Goal: Task Accomplishment & Management: Manage account settings

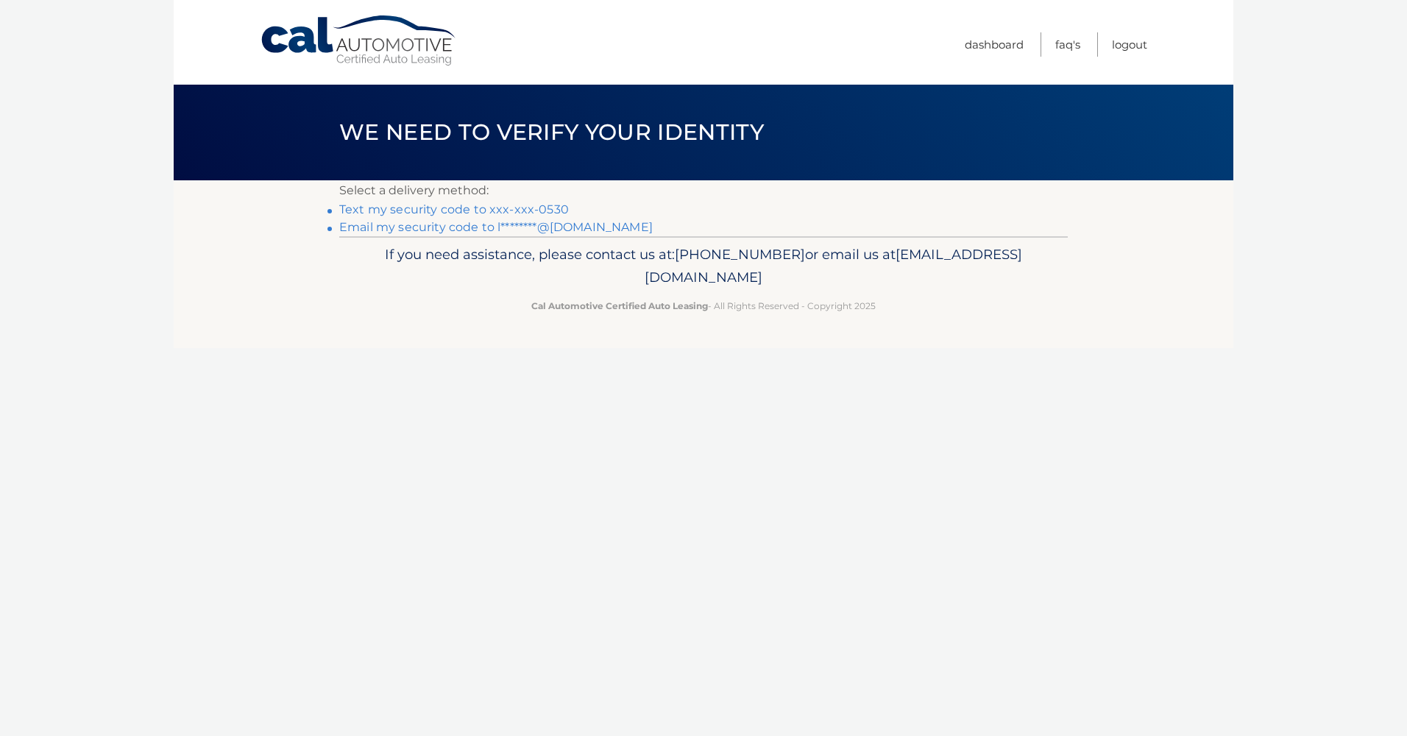
click at [531, 210] on link "Text my security code to xxx-xxx-0530" at bounding box center [454, 209] width 230 height 14
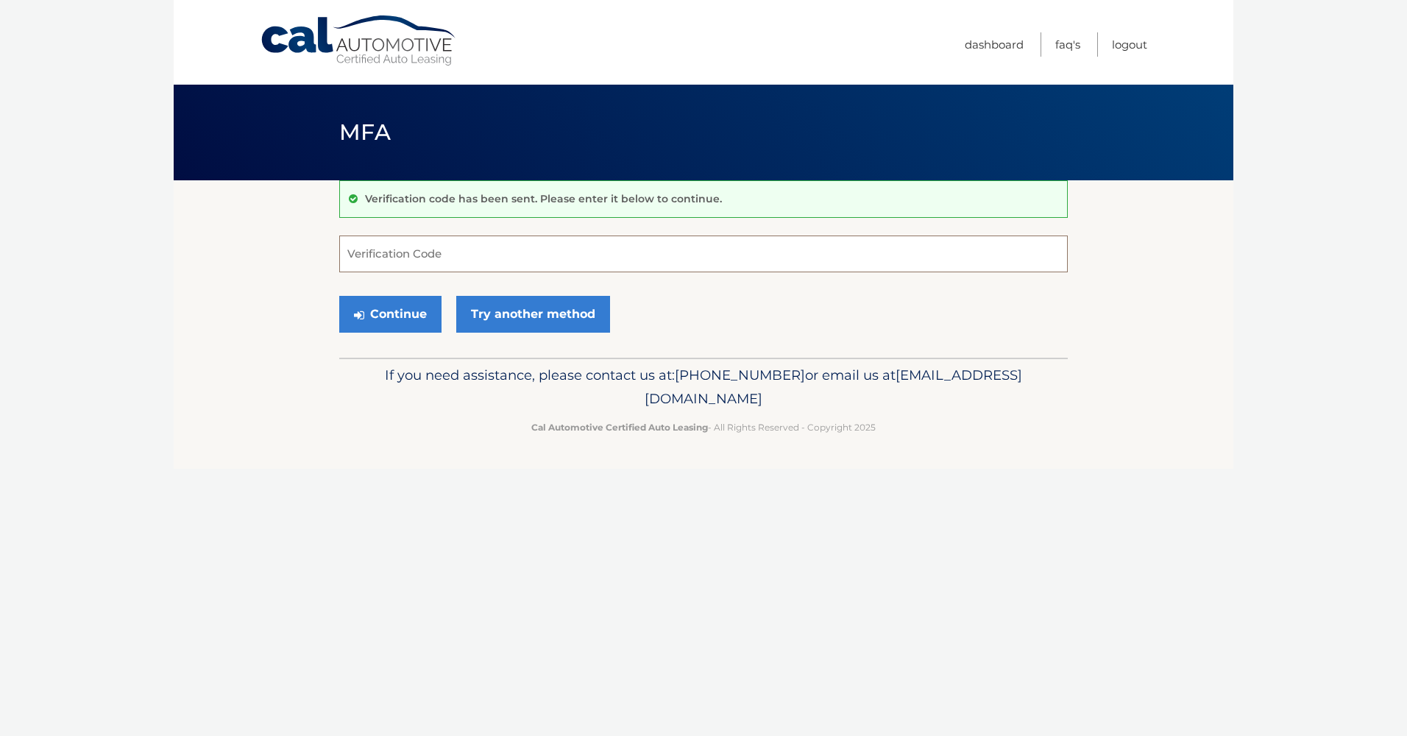
click at [498, 254] on input "Verification Code" at bounding box center [703, 254] width 729 height 37
type input "192647"
click at [383, 312] on button "Continue" at bounding box center [390, 314] width 102 height 37
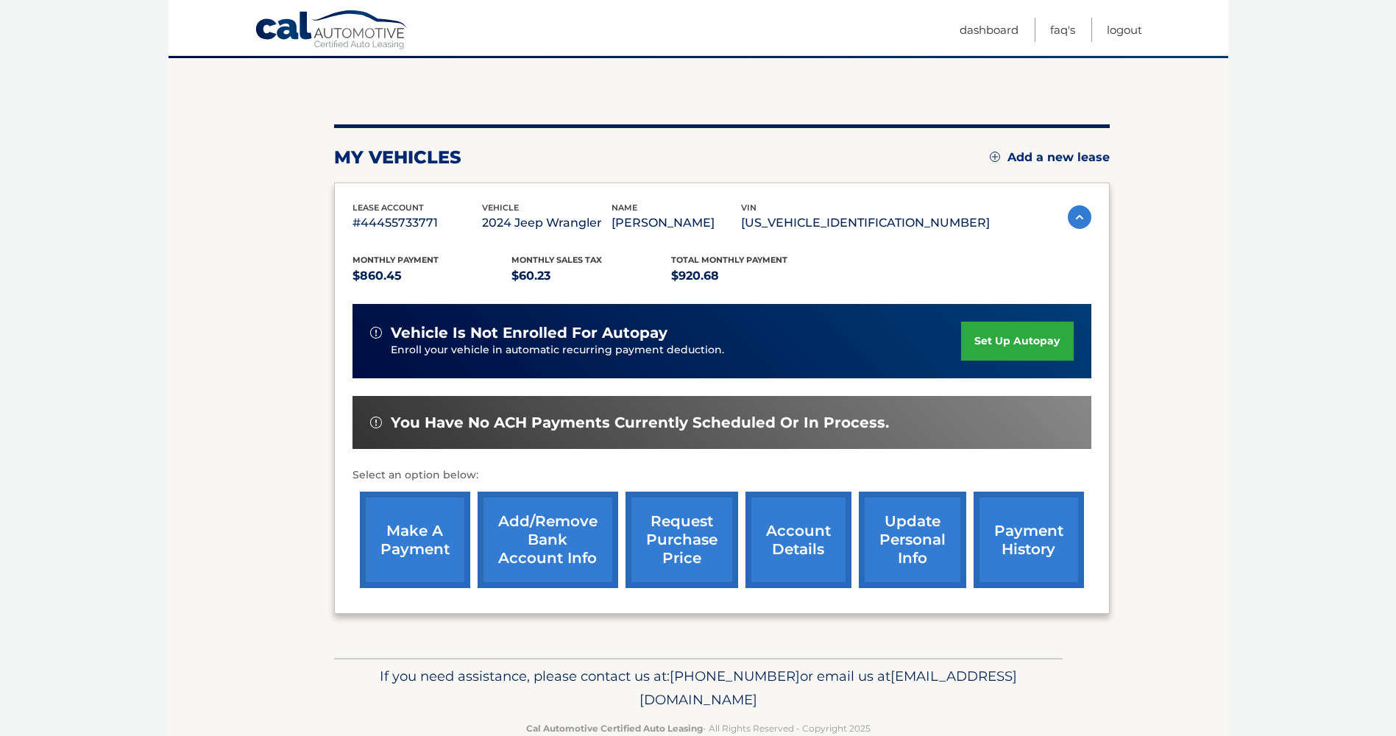
scroll to position [156, 0]
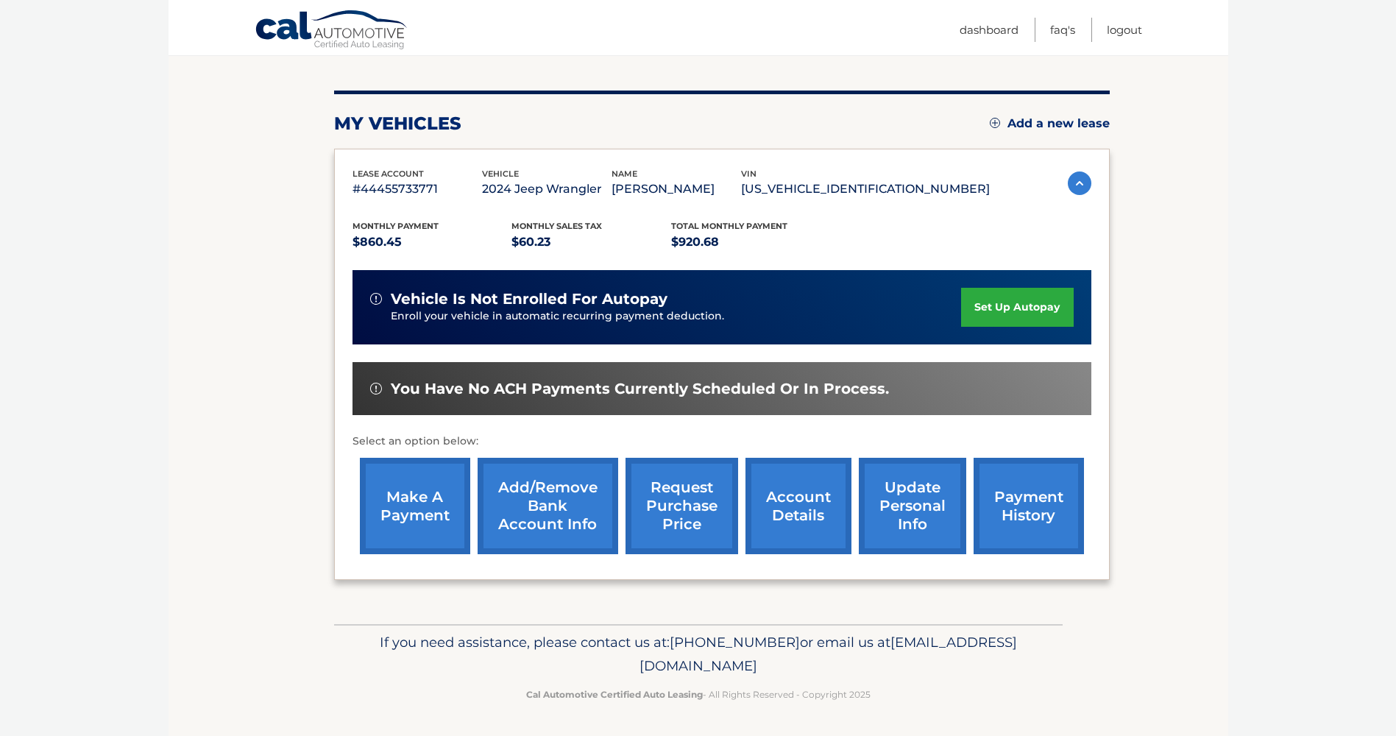
click at [911, 528] on link "update personal info" at bounding box center [912, 506] width 107 height 96
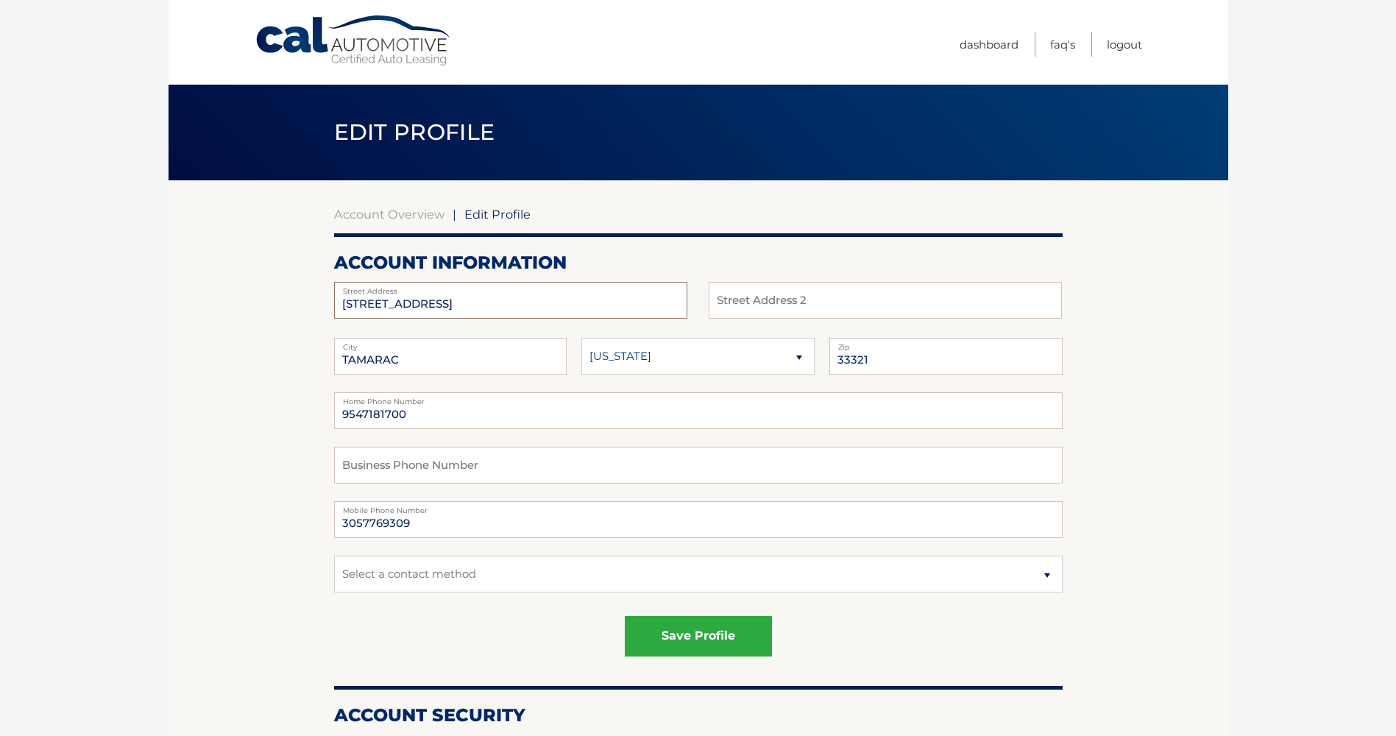
click at [465, 304] on input "[STREET_ADDRESS]" at bounding box center [510, 300] width 353 height 37
type input "8"
type input "[STREET_ADDRESS]"
click at [877, 363] on input "33321" at bounding box center [945, 356] width 233 height 37
type input "33319"
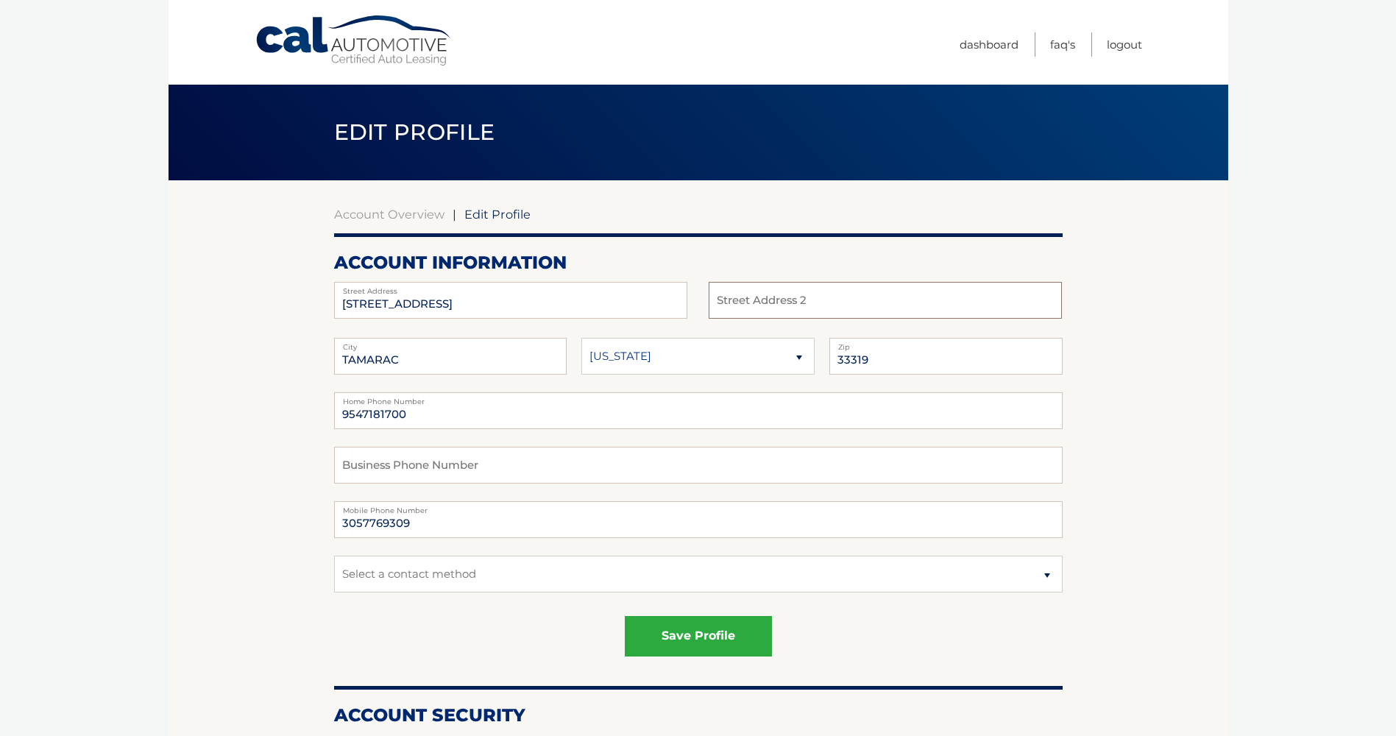
click at [817, 294] on input "text" at bounding box center [885, 300] width 353 height 37
type input "Apartment 5090"
click at [417, 521] on input "3057769309" at bounding box center [698, 519] width 729 height 37
type input "3"
type input "9546510530"
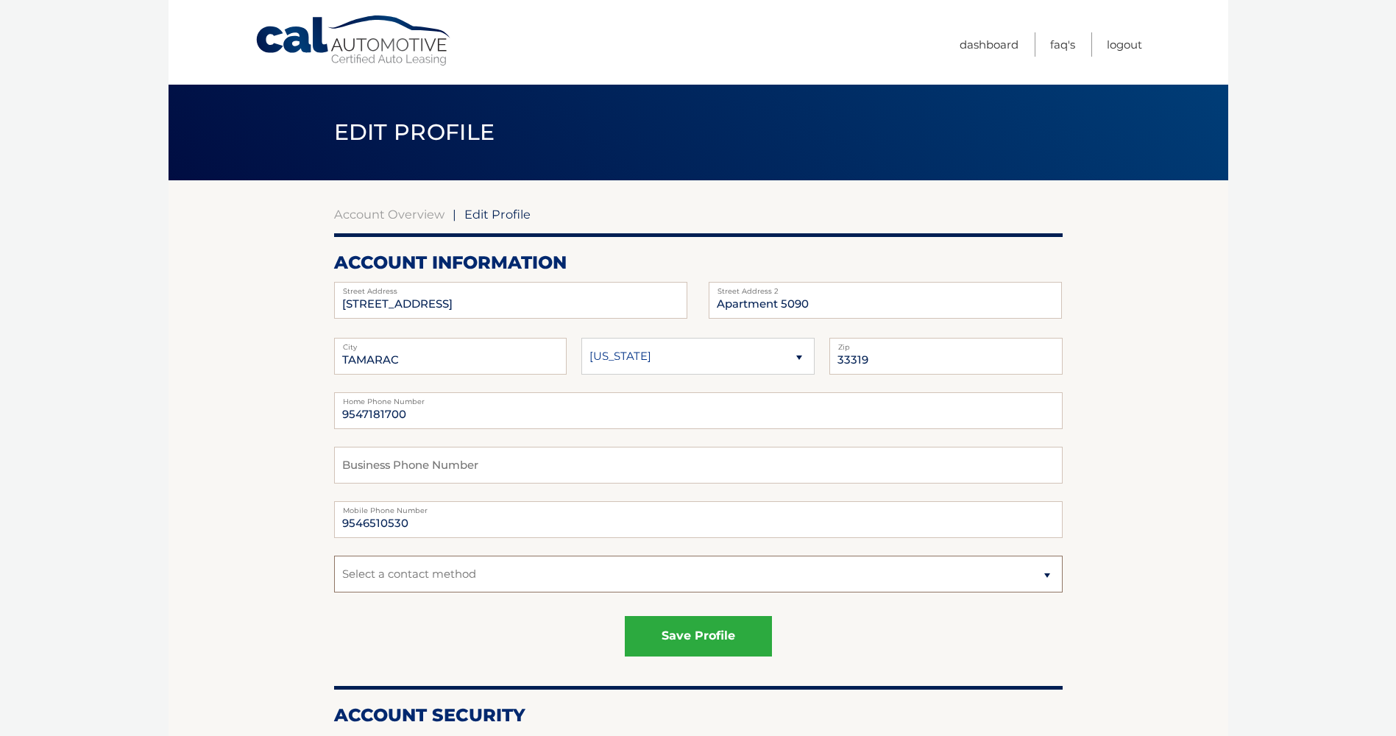
click at [1050, 571] on select "Select a contact method Mobile Home" at bounding box center [698, 574] width 729 height 37
select select "1"
click at [334, 556] on select "Select a contact method Mobile Home" at bounding box center [698, 574] width 729 height 37
click at [406, 302] on input "[STREET_ADDRESS]" at bounding box center [510, 300] width 353 height 37
click at [409, 300] on input "[STREET_ADDRESS]" at bounding box center [510, 300] width 353 height 37
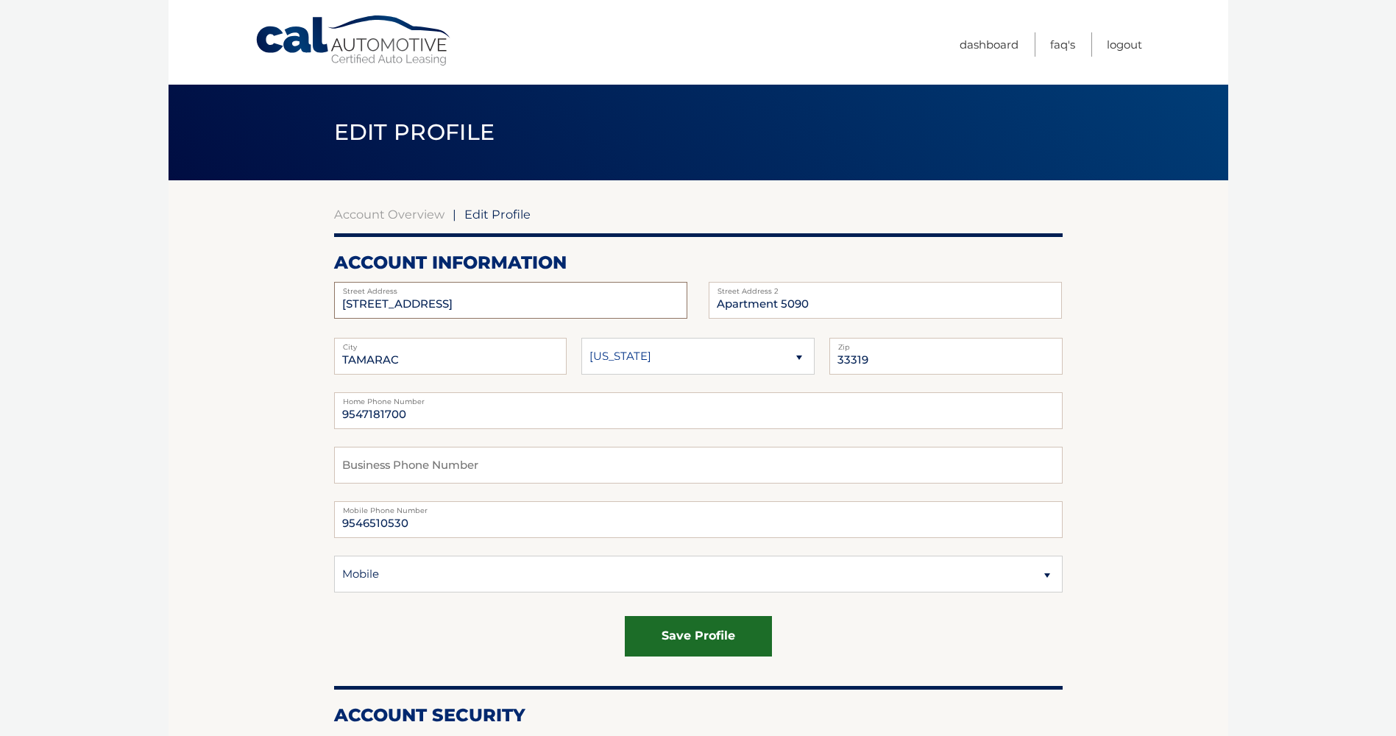
type input "[STREET_ADDRESS]"
click at [724, 645] on button "save profile" at bounding box center [698, 636] width 147 height 40
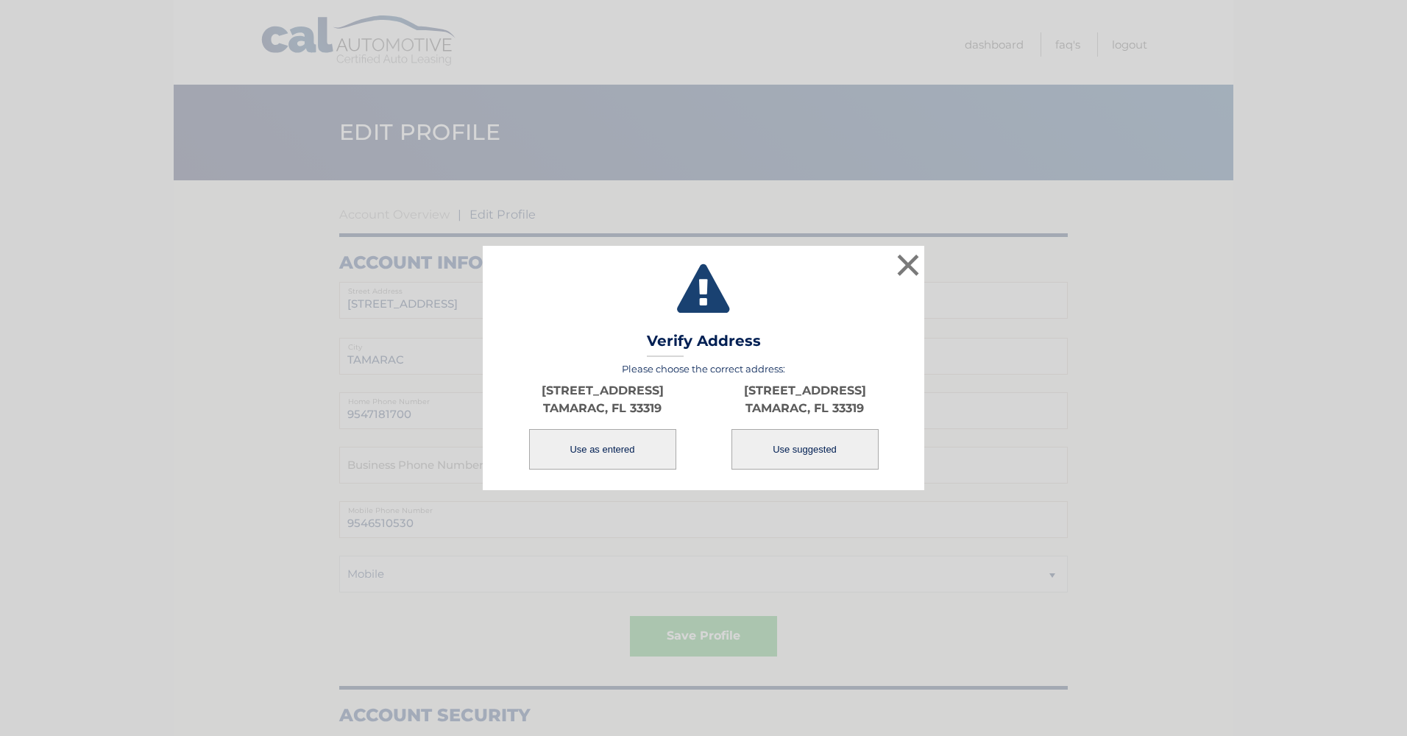
click at [596, 455] on button "Use as entered" at bounding box center [602, 449] width 147 height 40
click at [598, 450] on button "Use as entered" at bounding box center [602, 449] width 147 height 40
click at [607, 450] on button "Use as entered" at bounding box center [602, 449] width 147 height 40
click at [905, 258] on button "×" at bounding box center [908, 264] width 29 height 29
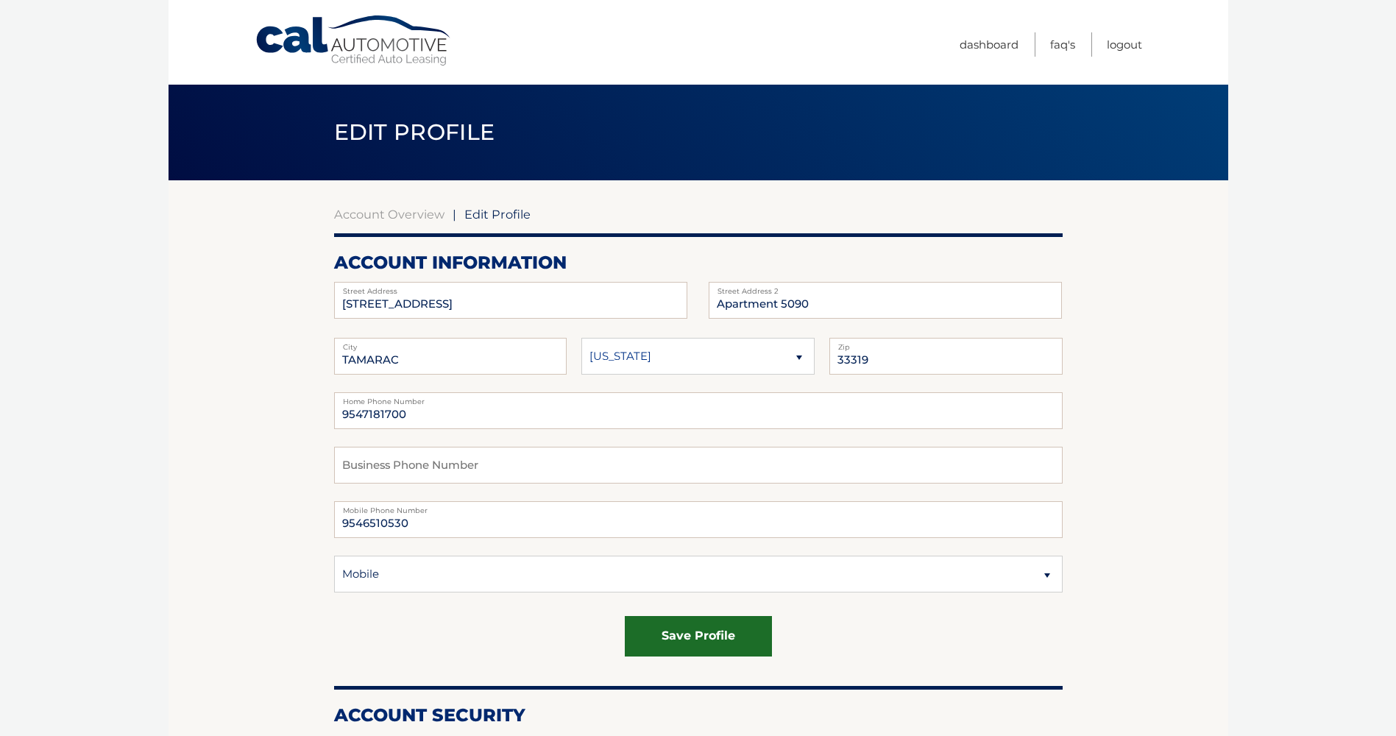
click at [707, 648] on button "save profile" at bounding box center [698, 636] width 147 height 40
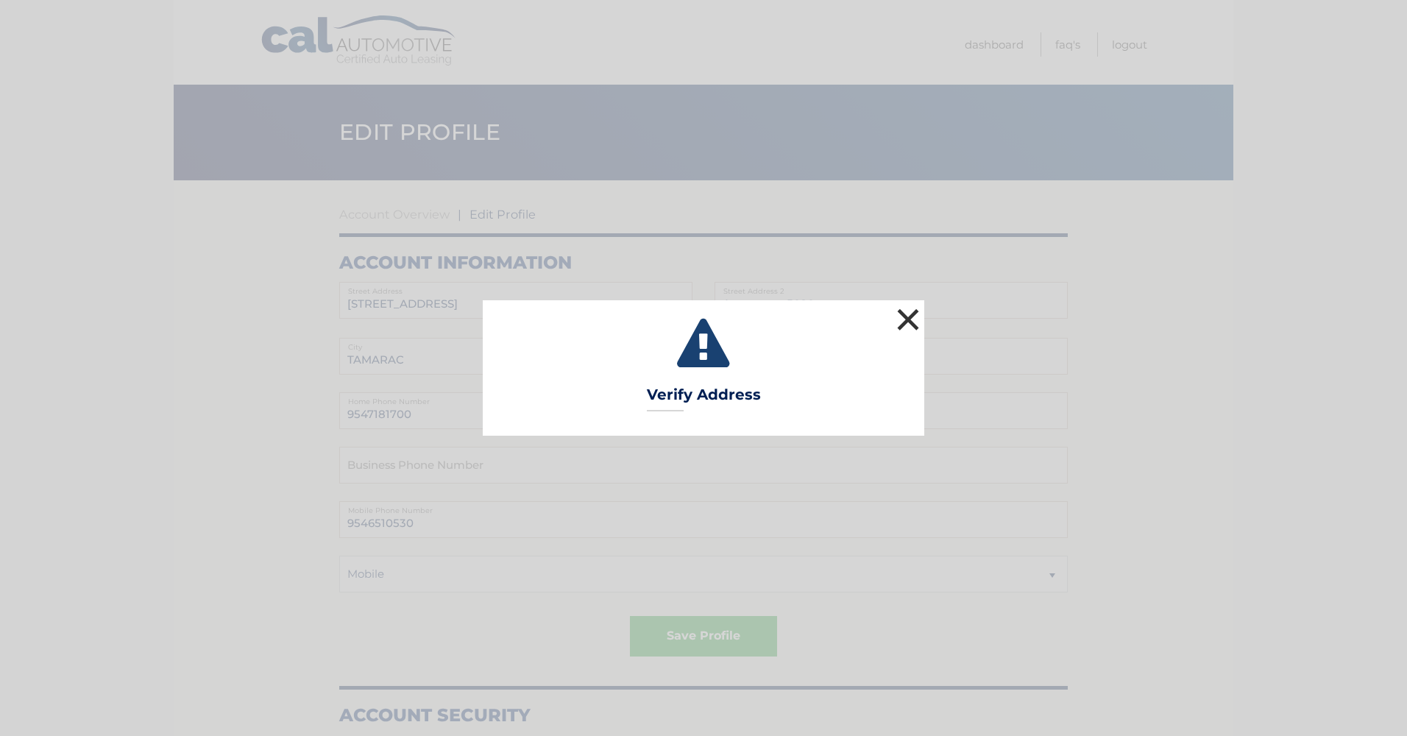
click at [906, 321] on button "×" at bounding box center [908, 319] width 29 height 29
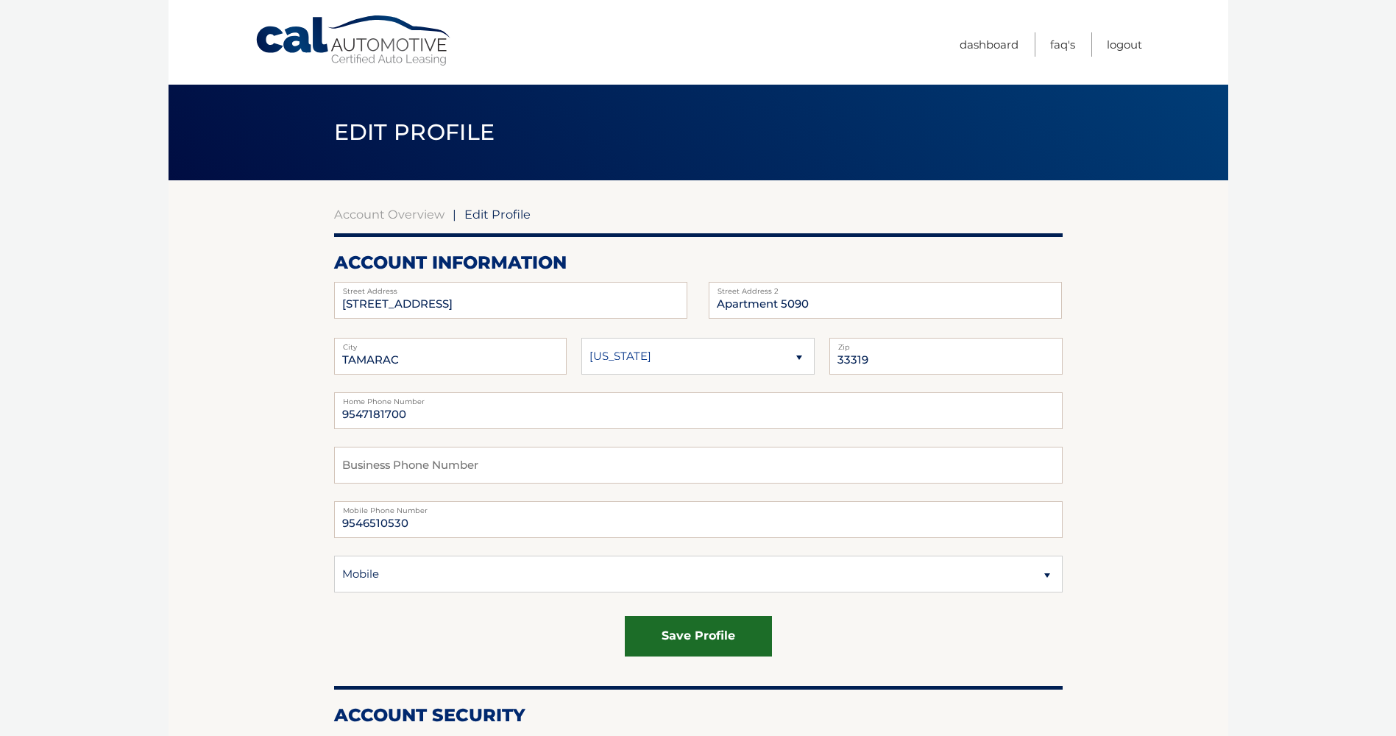
click at [696, 645] on button "save profile" at bounding box center [698, 636] width 147 height 40
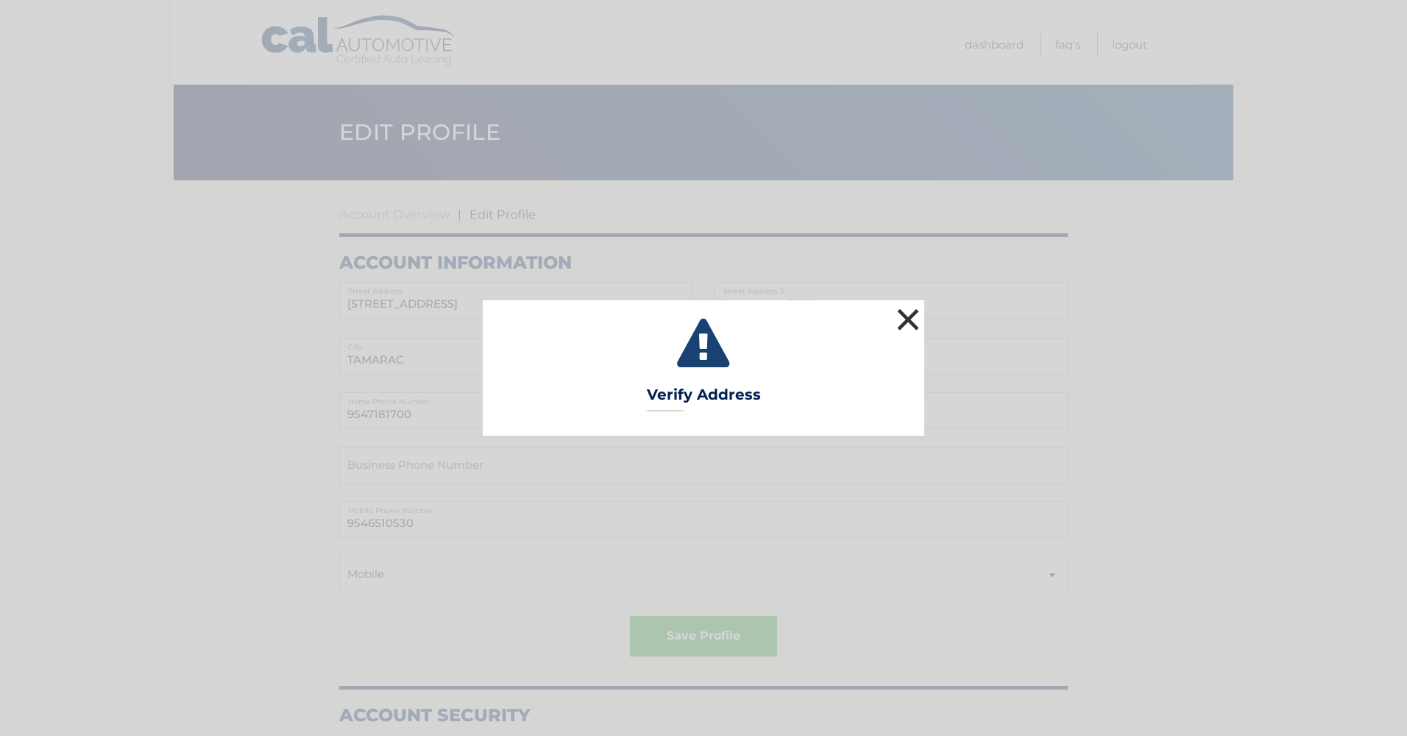
click at [905, 316] on button "×" at bounding box center [908, 319] width 29 height 29
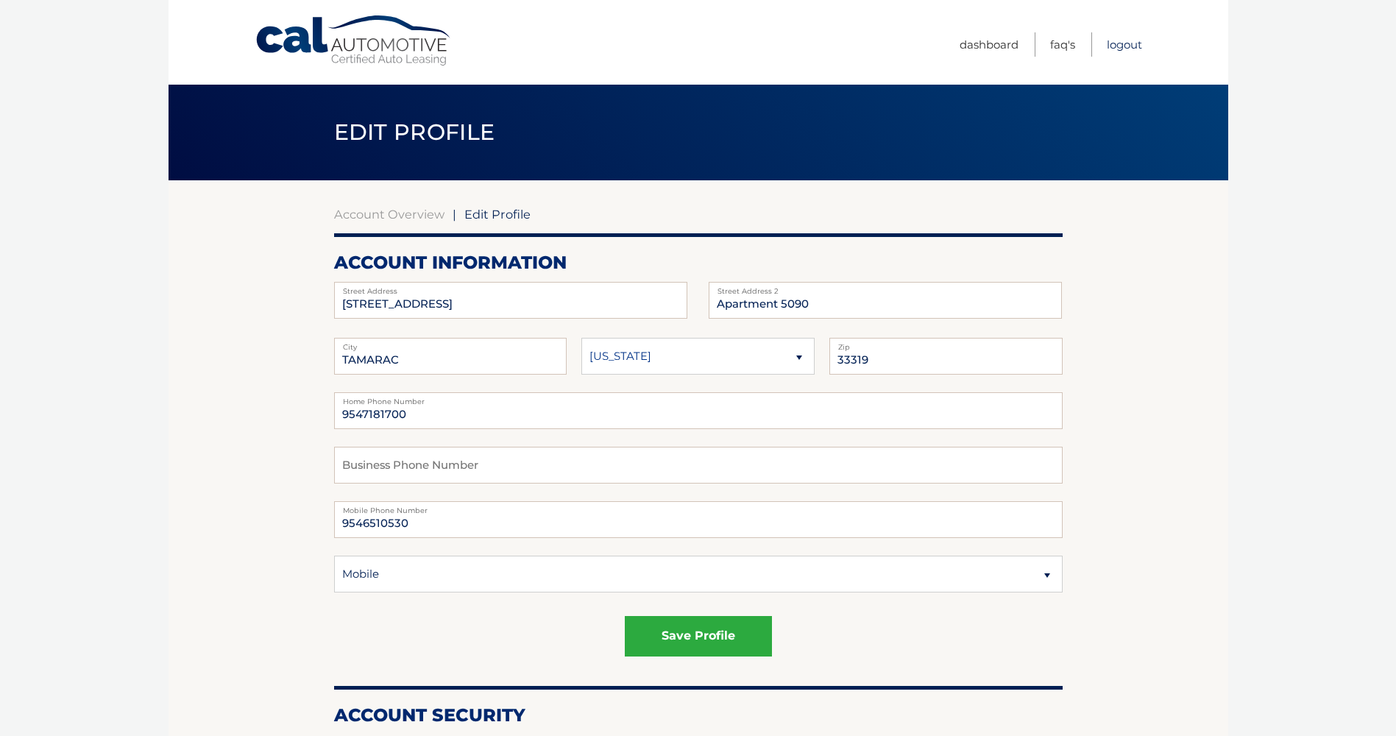
click at [1128, 42] on link "Logout" at bounding box center [1124, 44] width 35 height 24
